Goal: Check status: Check status

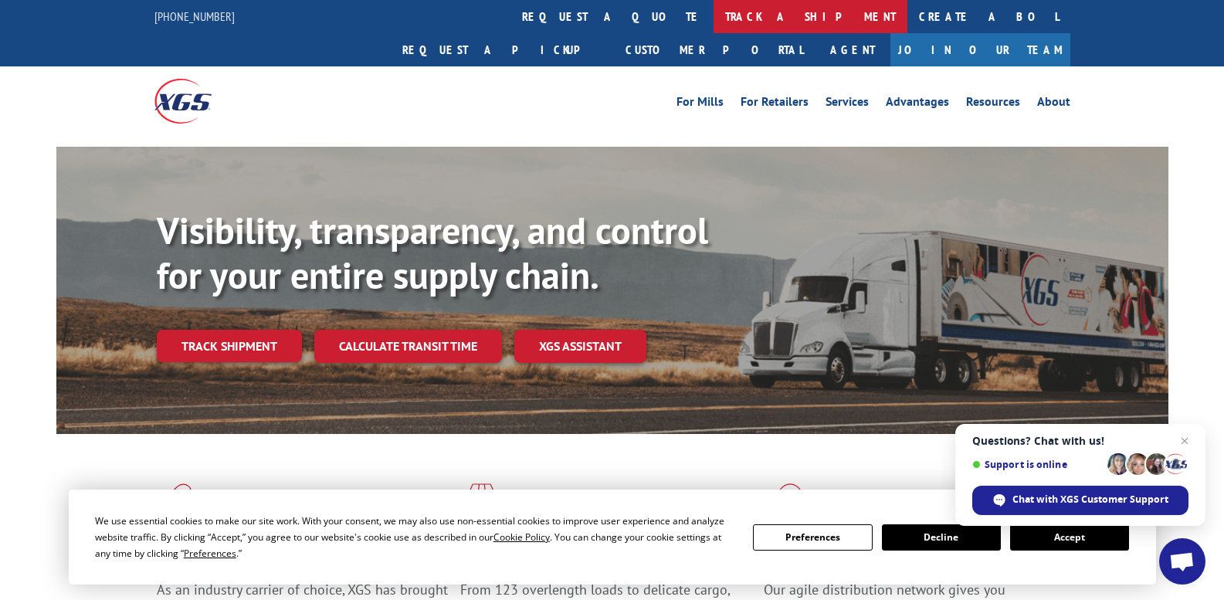
click at [714, 17] on link "track a shipment" at bounding box center [811, 16] width 194 height 33
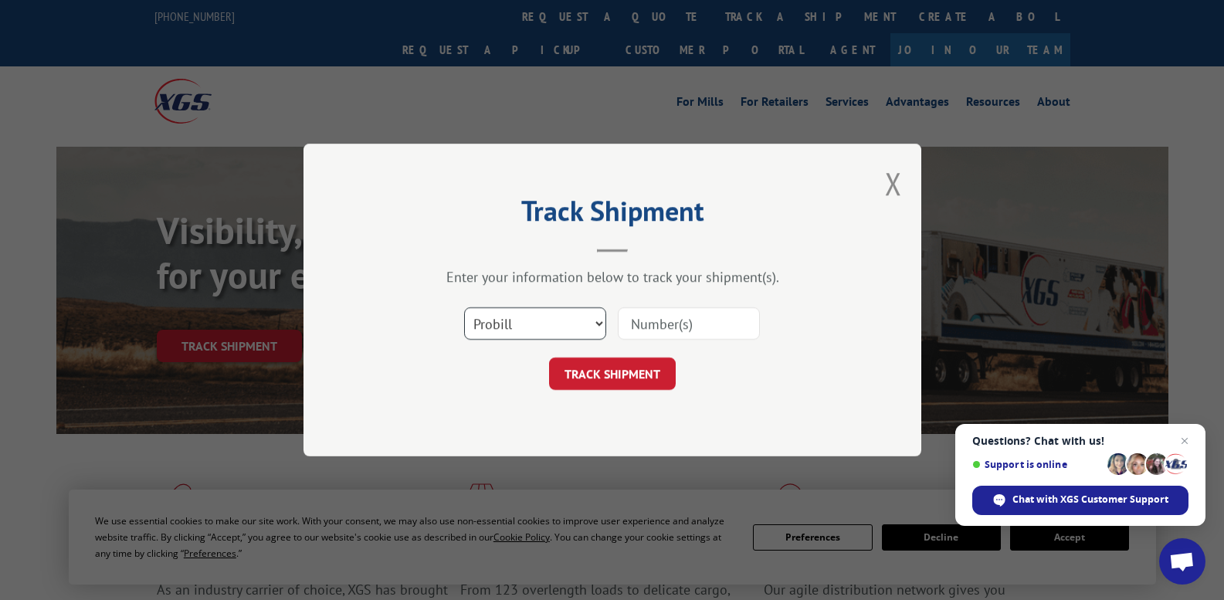
click at [602, 324] on select "Select category... Probill BOL PO" at bounding box center [535, 323] width 142 height 32
select select "bol"
click at [464, 307] on select "Select category... Probill BOL PO" at bounding box center [535, 323] width 142 height 32
click at [657, 321] on input at bounding box center [689, 323] width 142 height 32
paste input "6024089"
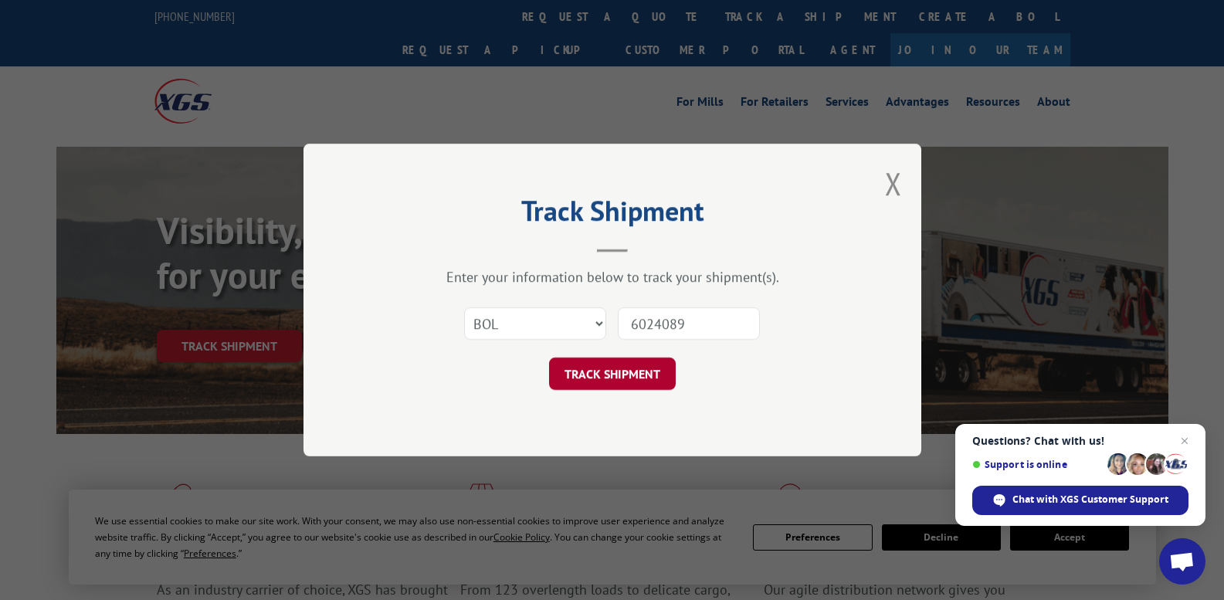
type input "6024089"
click at [605, 377] on button "TRACK SHIPMENT" at bounding box center [612, 374] width 127 height 32
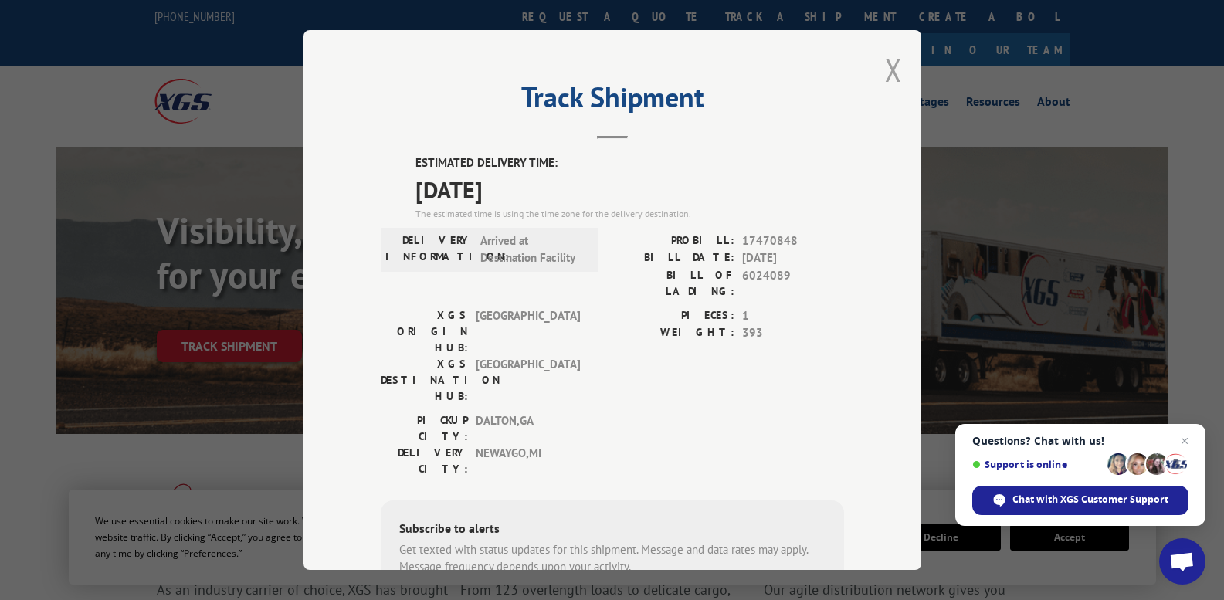
click at [888, 75] on button "Close modal" at bounding box center [893, 69] width 17 height 41
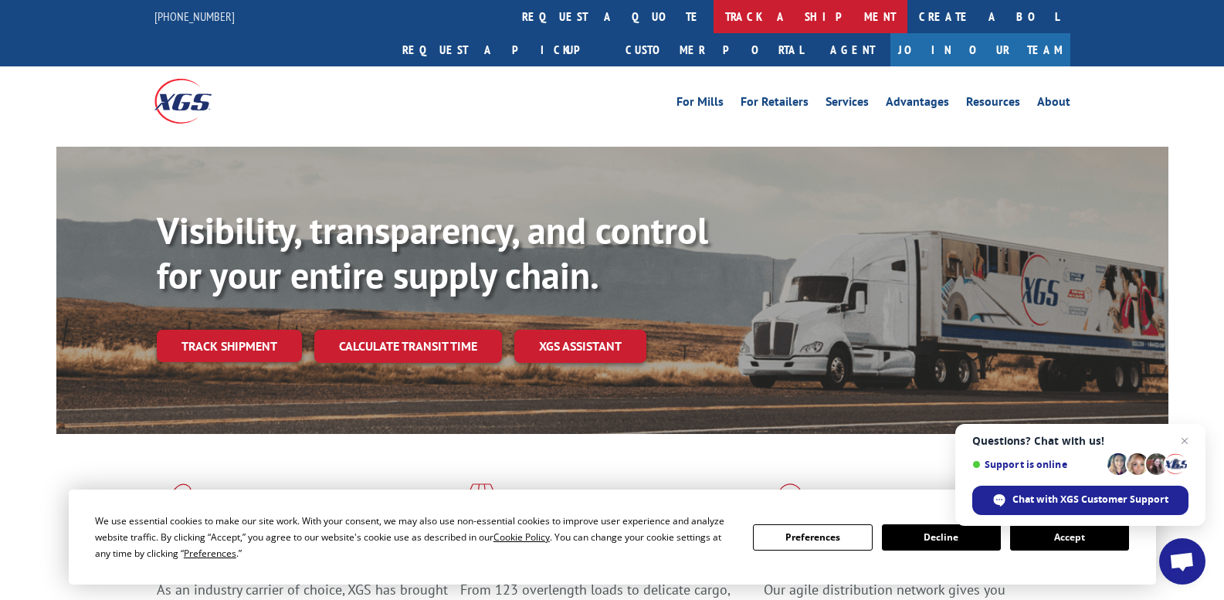
click at [714, 18] on link "track a shipment" at bounding box center [811, 16] width 194 height 33
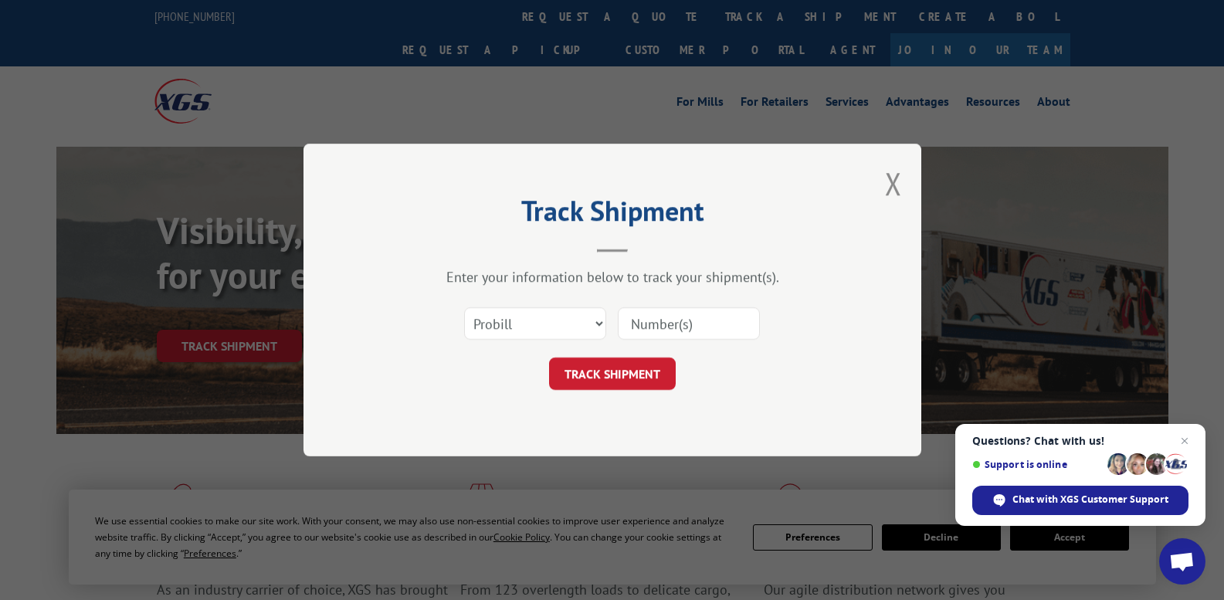
click at [636, 321] on input at bounding box center [689, 323] width 142 height 32
paste input "6024749"
type input "6024749"
click at [599, 325] on select "Select category... Probill BOL PO" at bounding box center [535, 323] width 142 height 32
select select "bol"
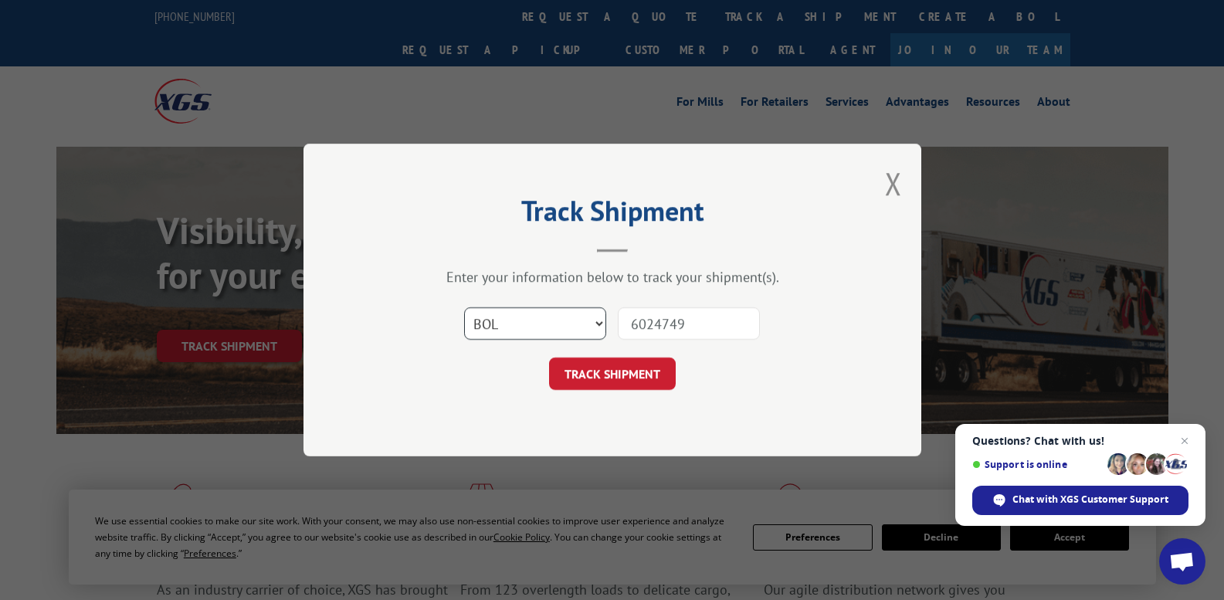
click at [464, 307] on select "Select category... Probill BOL PO" at bounding box center [535, 323] width 142 height 32
click at [595, 377] on button "TRACK SHIPMENT" at bounding box center [612, 374] width 127 height 32
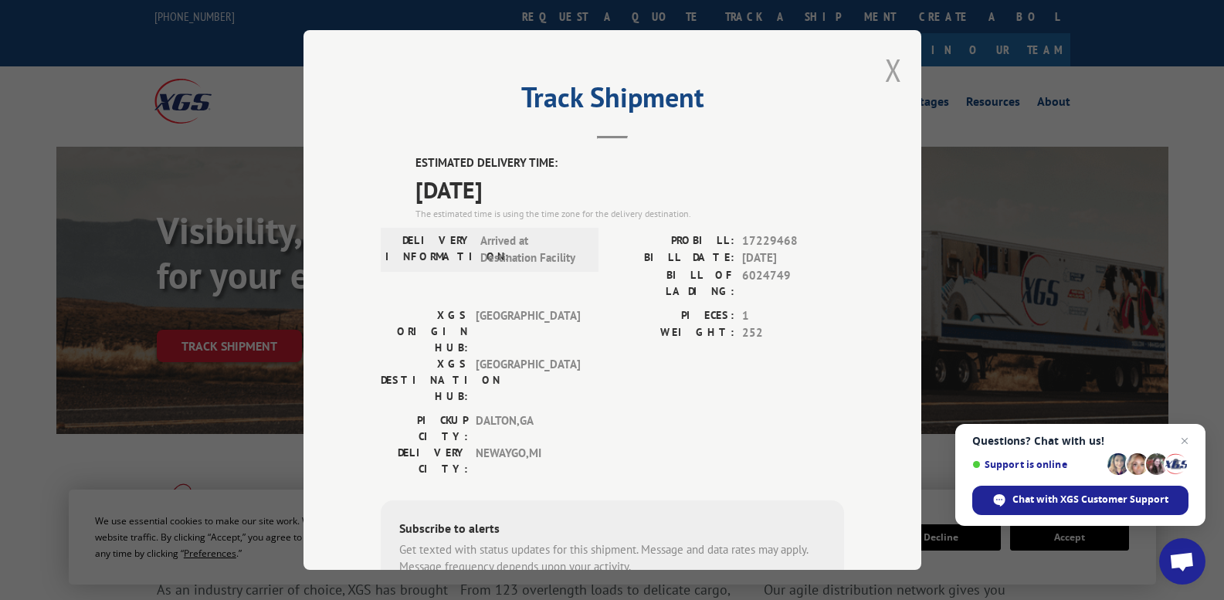
click at [886, 66] on button "Close modal" at bounding box center [893, 69] width 17 height 41
